Goal: Navigation & Orientation: Find specific page/section

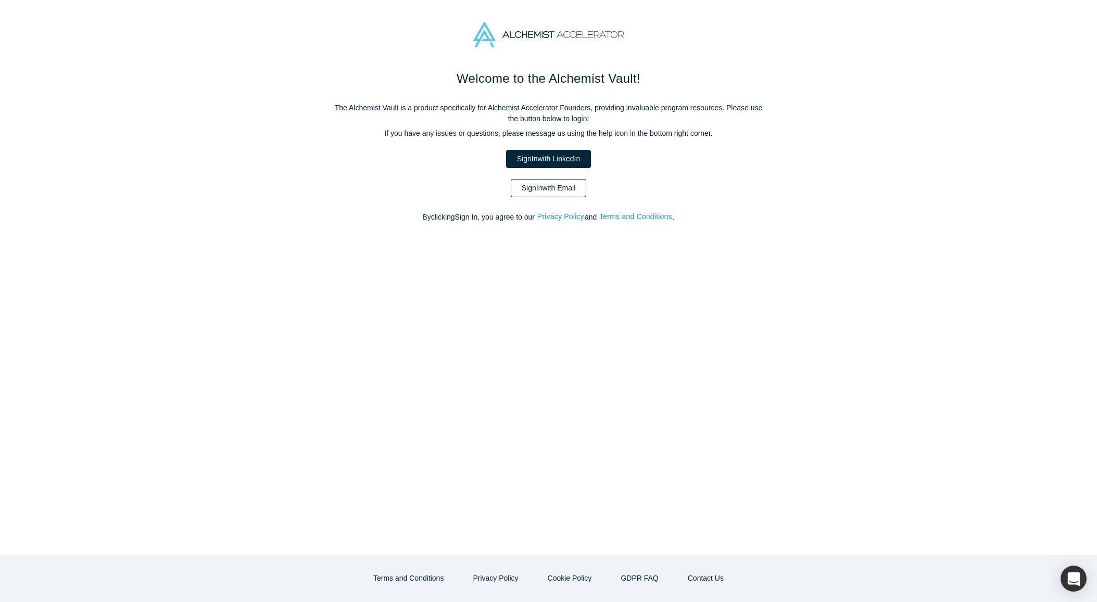
click at [540, 185] on link "Sign In with Email" at bounding box center [549, 188] width 76 height 18
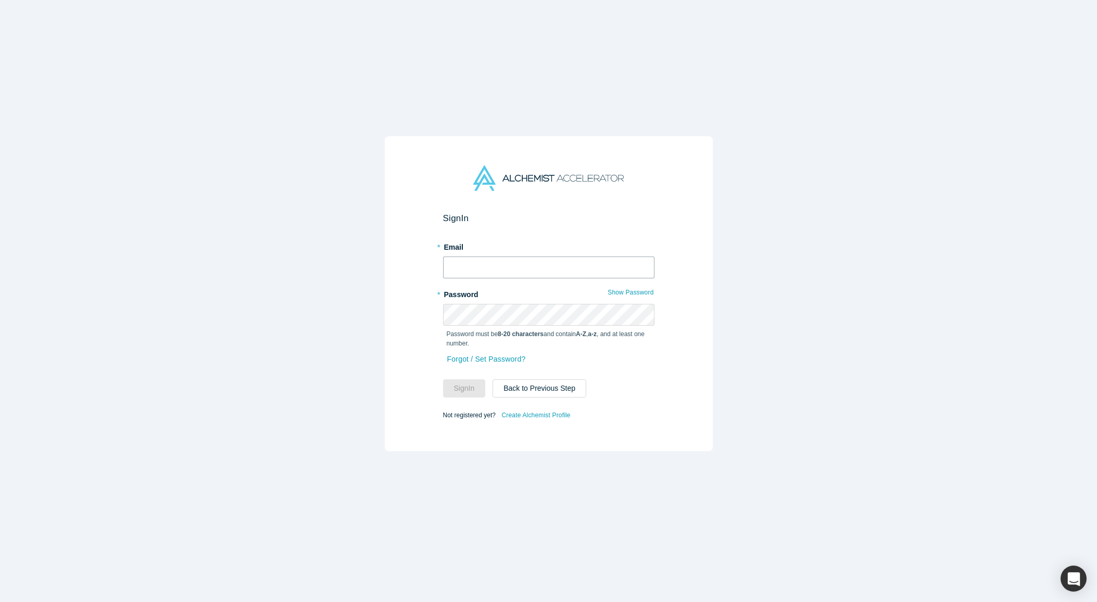
click at [482, 272] on input "text" at bounding box center [548, 268] width 211 height 22
type input "chip@bdmethodsllc.com"
click at [443, 379] on button "Sign In" at bounding box center [464, 388] width 43 height 18
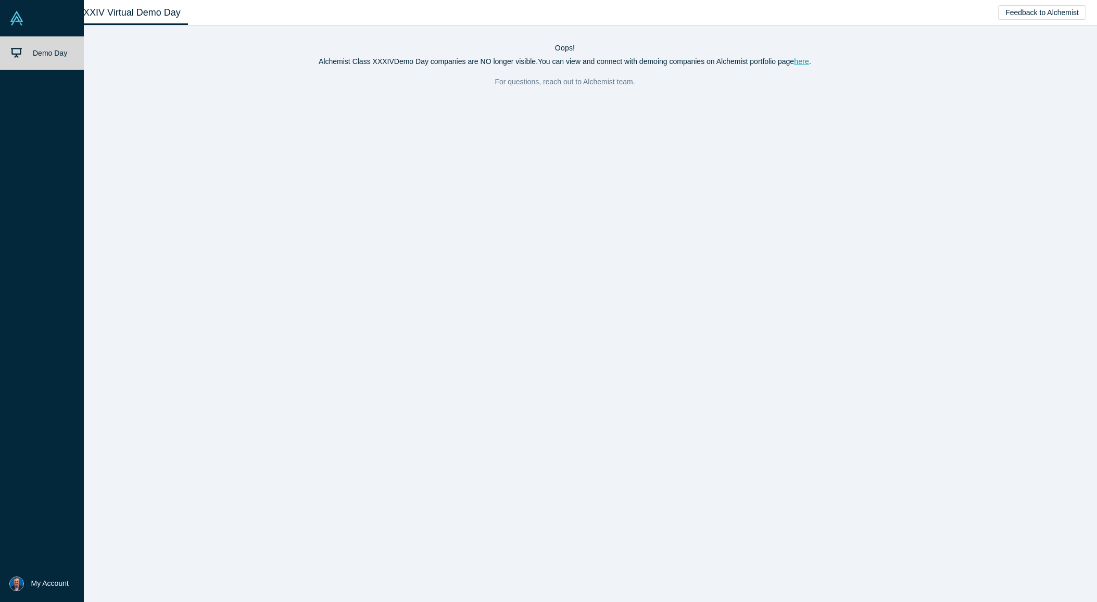
click at [11, 19] on img at bounding box center [16, 18] width 15 height 15
click at [41, 581] on span "My Account" at bounding box center [49, 583] width 37 height 11
click at [84, 554] on link "My Profile" at bounding box center [86, 553] width 86 height 26
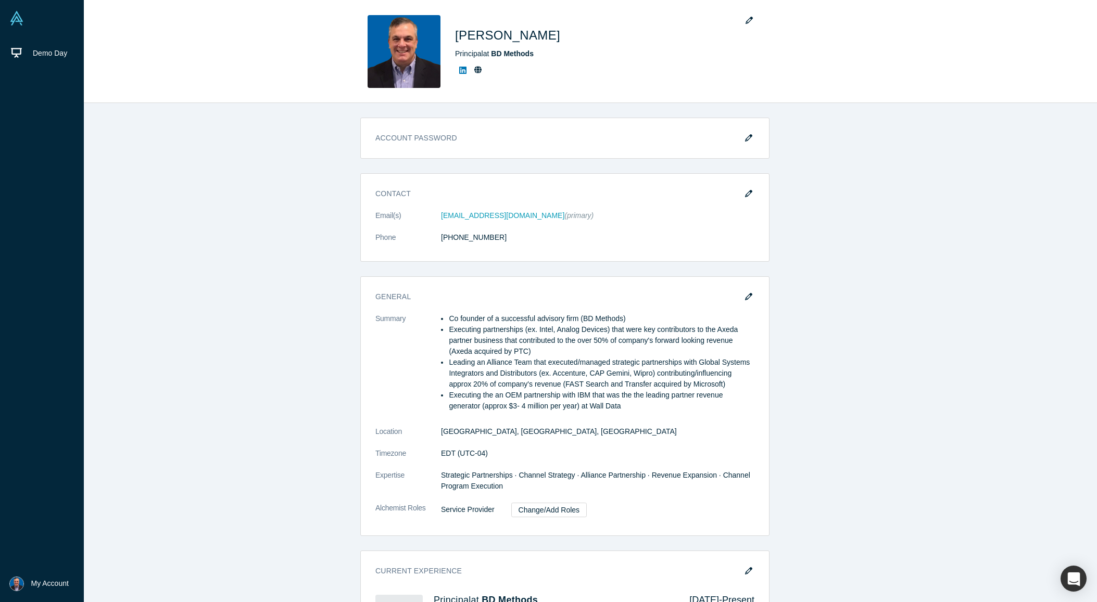
click at [17, 23] on img at bounding box center [16, 18] width 15 height 15
